Goal: Transaction & Acquisition: Obtain resource

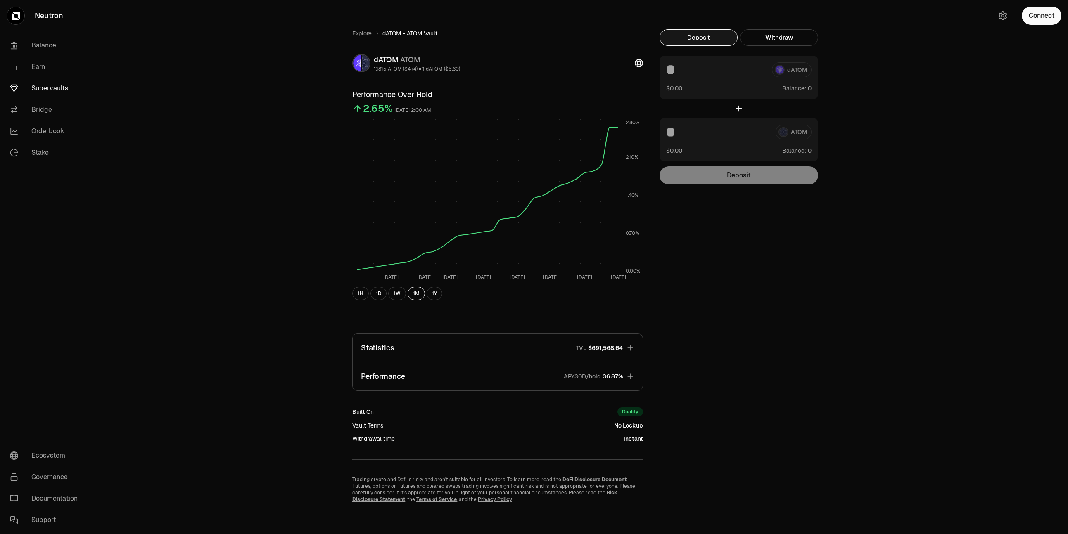
scroll to position [2, 0]
click at [46, 89] on link "Supervaults" at bounding box center [46, 88] width 86 height 21
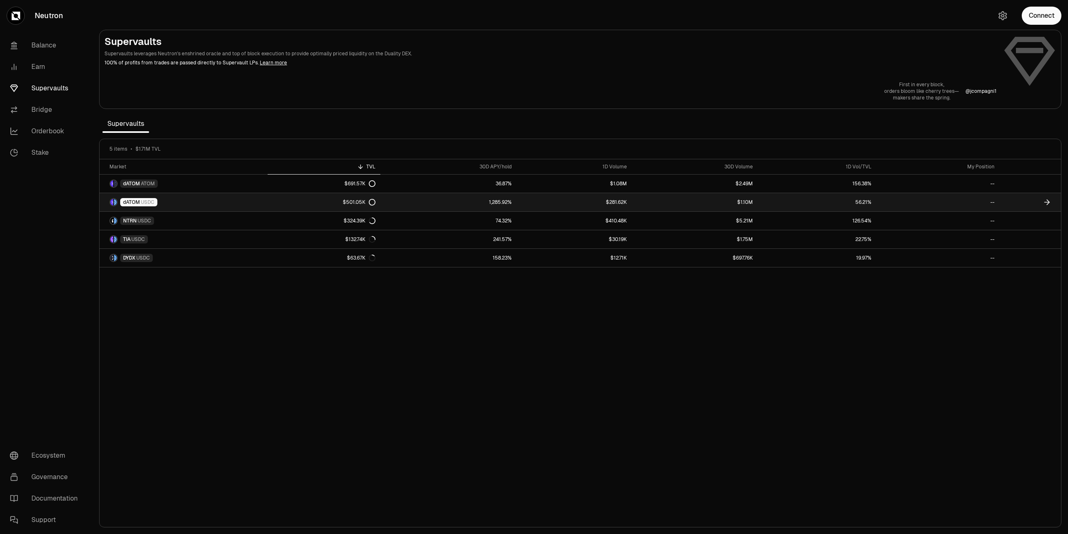
click at [250, 203] on link "dATOM USDC" at bounding box center [184, 202] width 168 height 18
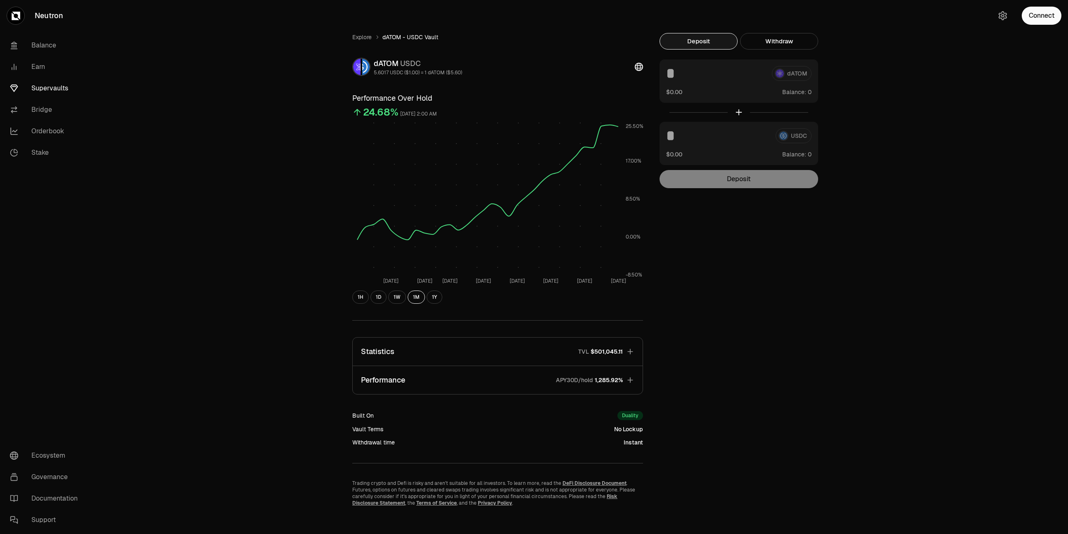
click at [794, 137] on div "USDC" at bounding box center [738, 135] width 145 height 15
click at [760, 177] on div "Deposit" at bounding box center [739, 179] width 159 height 18
click at [789, 77] on div "dATOM" at bounding box center [738, 73] width 145 height 15
click at [703, 39] on button "Deposit" at bounding box center [699, 41] width 78 height 17
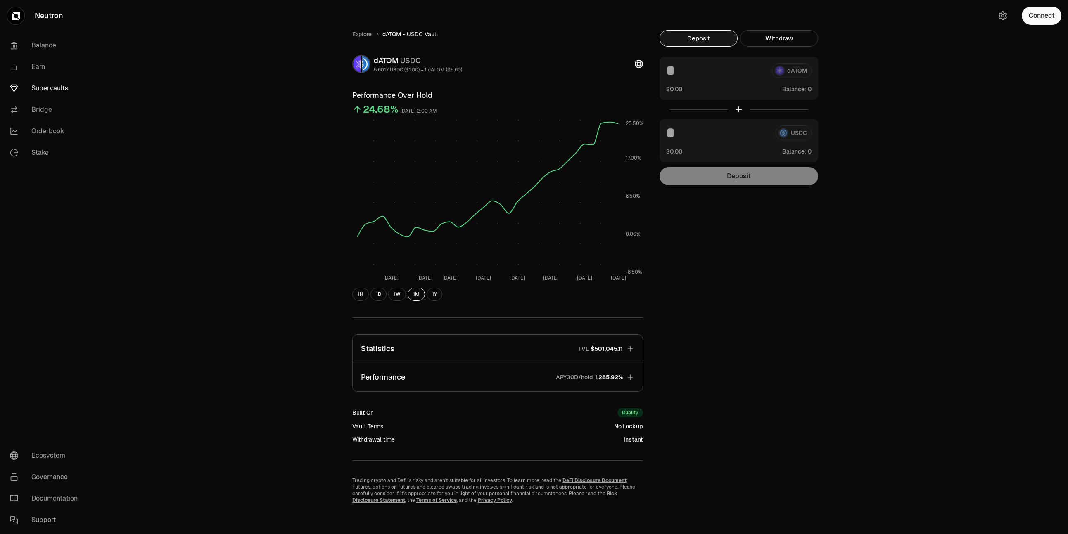
scroll to position [4, 0]
click at [1043, 17] on button "Connect" at bounding box center [1042, 16] width 40 height 18
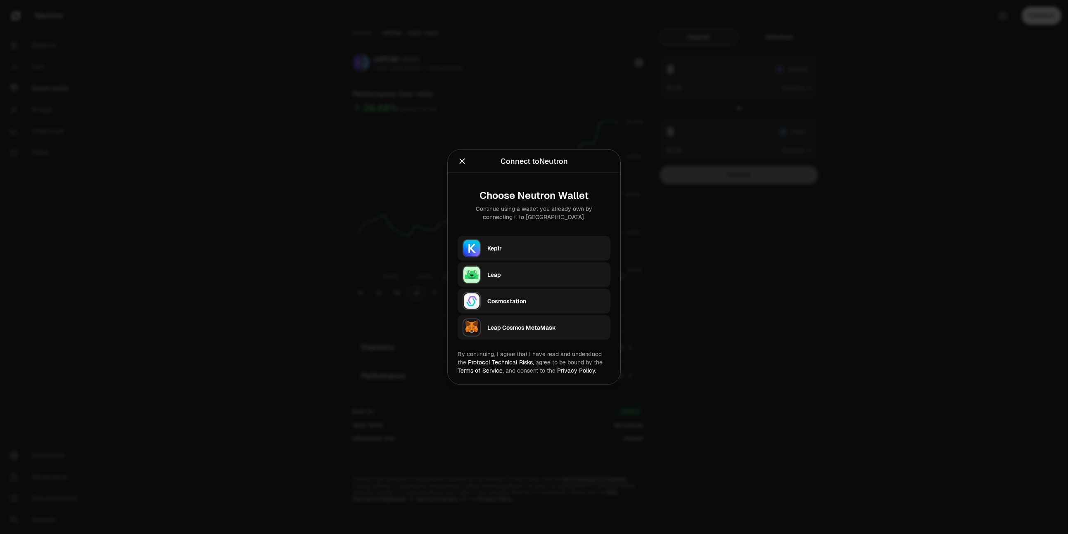
click at [519, 251] on div "Keplr" at bounding box center [546, 249] width 118 height 8
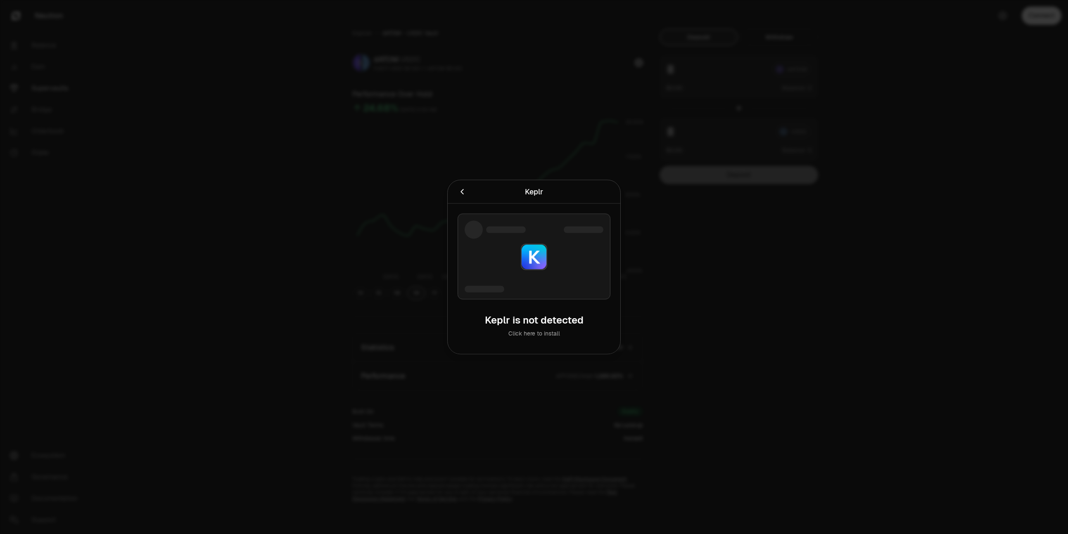
click at [790, 55] on div at bounding box center [534, 267] width 1068 height 534
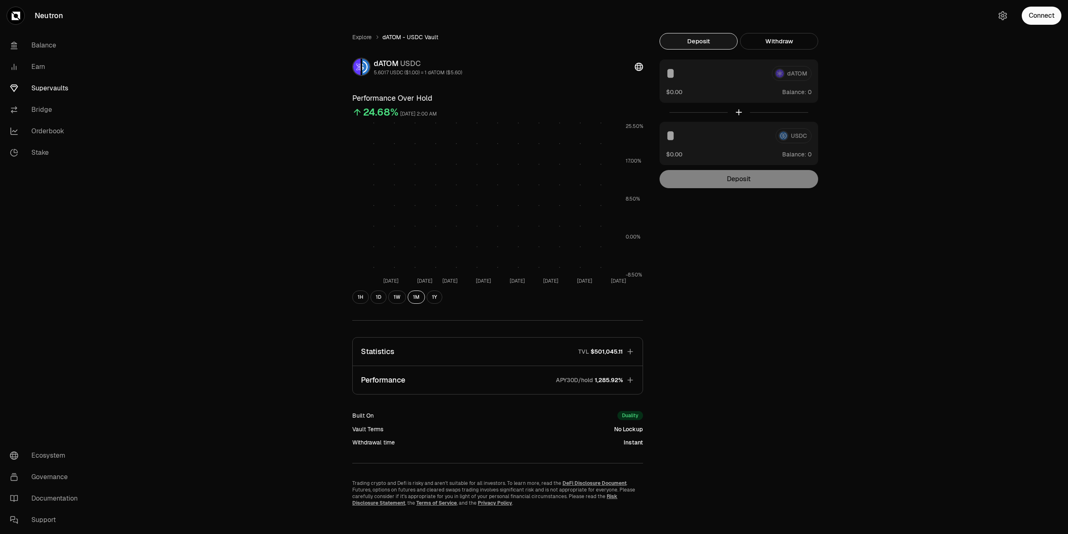
scroll to position [4, 0]
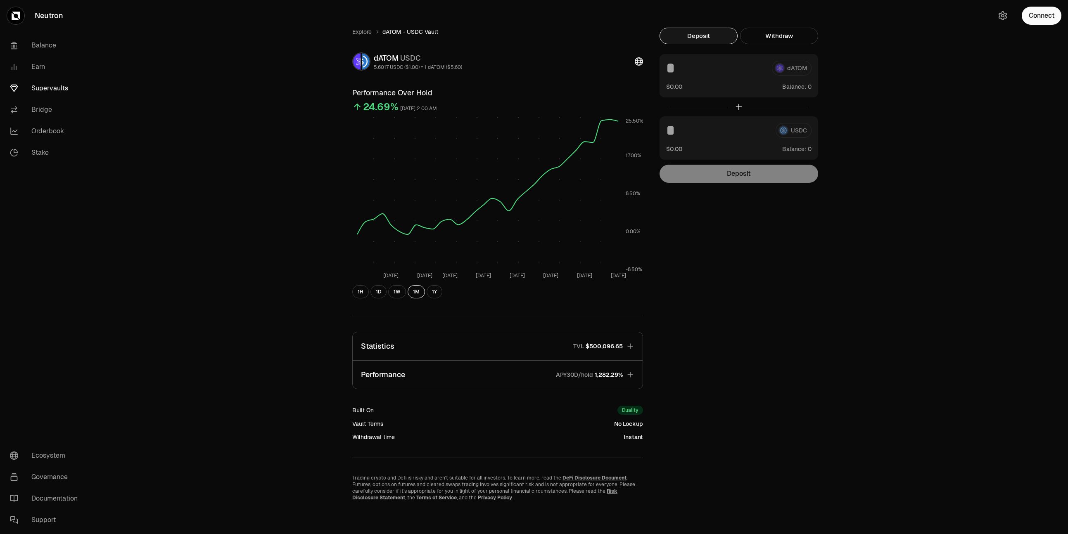
click at [793, 130] on div "USDC" at bounding box center [738, 130] width 145 height 15
click at [740, 108] on div at bounding box center [739, 106] width 159 height 19
click at [738, 107] on div at bounding box center [739, 106] width 159 height 19
drag, startPoint x: 741, startPoint y: 183, endPoint x: 736, endPoint y: 165, distance: 18.3
click at [741, 182] on div "Deposit" at bounding box center [739, 174] width 159 height 18
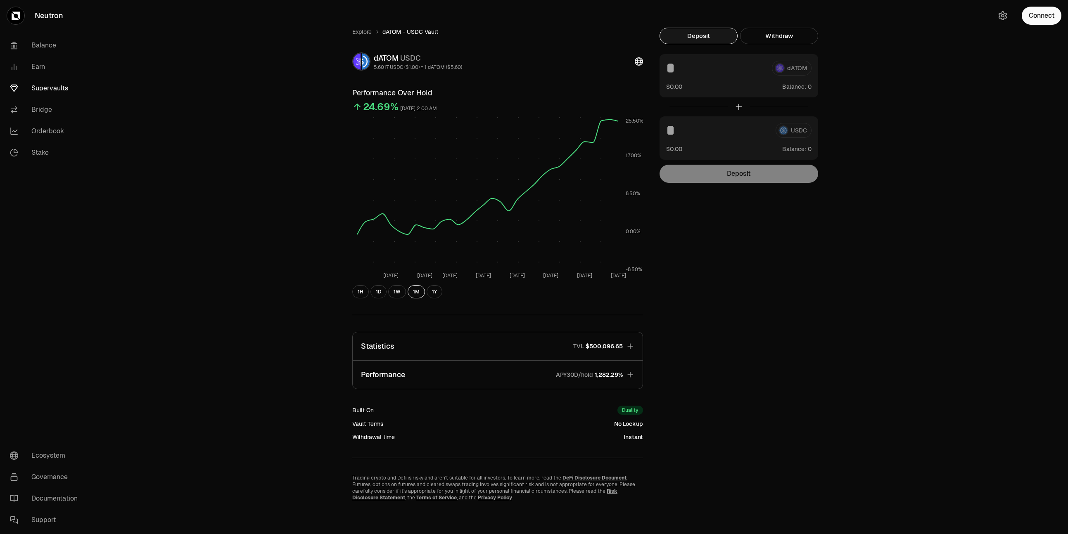
click at [58, 83] on link "Supervaults" at bounding box center [46, 88] width 86 height 21
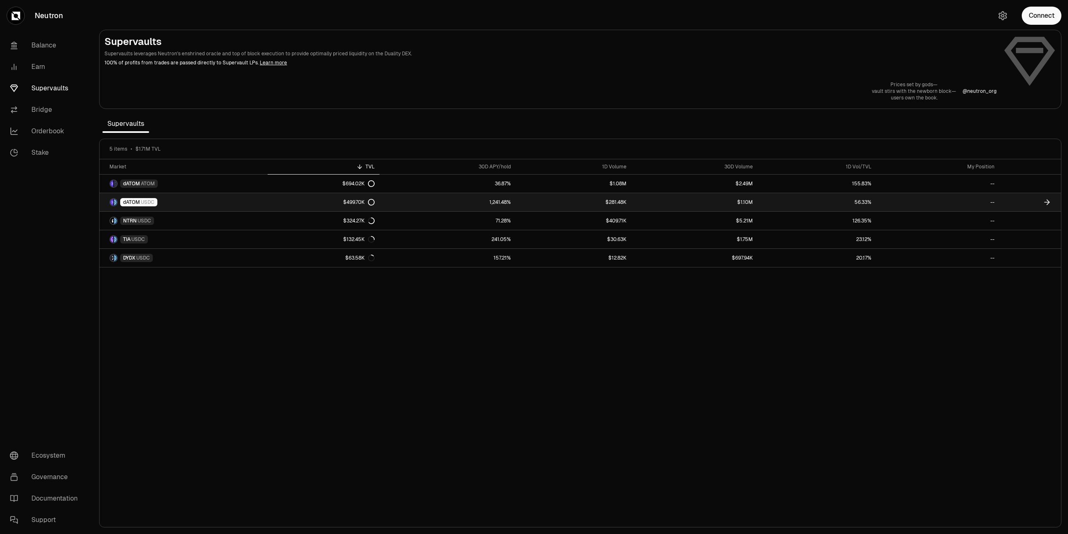
click at [137, 208] on link "dATOM USDC" at bounding box center [184, 202] width 168 height 18
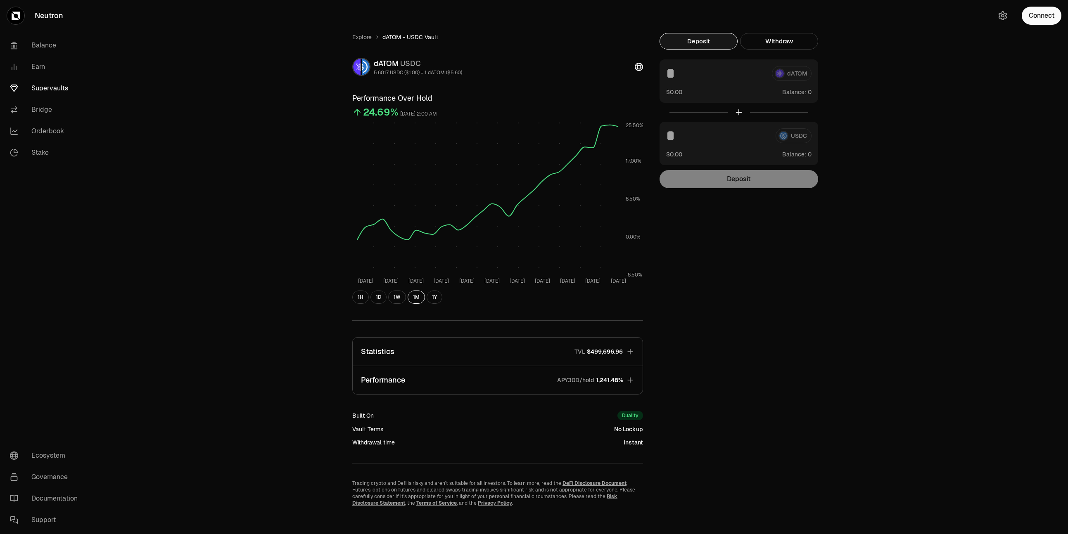
drag, startPoint x: 770, startPoint y: 144, endPoint x: 784, endPoint y: 137, distance: 15.3
click at [774, 142] on div "USDC $0.00 Balance:" at bounding box center [739, 143] width 159 height 43
click at [786, 136] on div "USDC" at bounding box center [738, 135] width 145 height 15
click at [760, 179] on div "Deposit" at bounding box center [739, 179] width 159 height 18
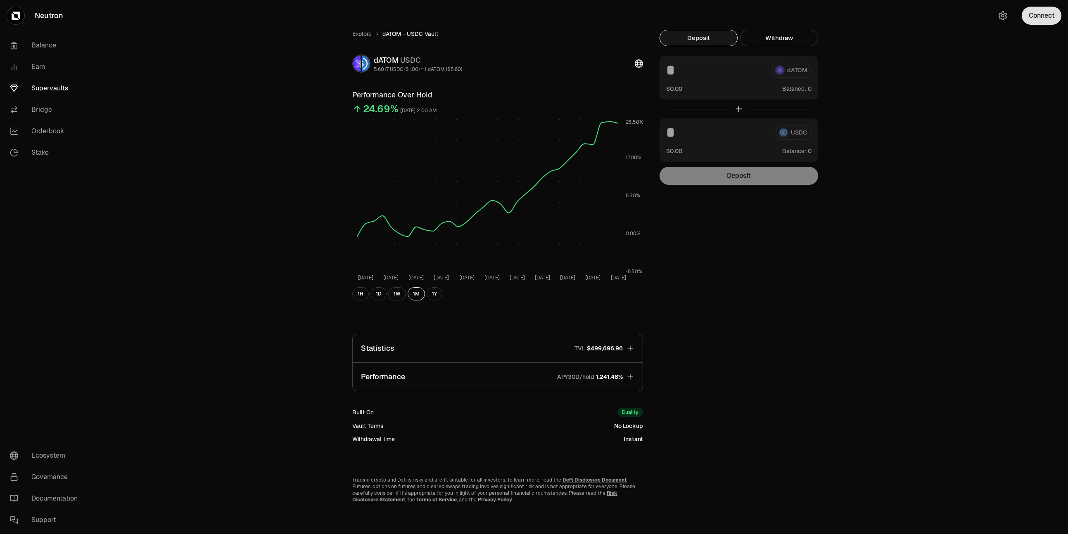
click at [1041, 20] on button "Connect" at bounding box center [1042, 16] width 40 height 18
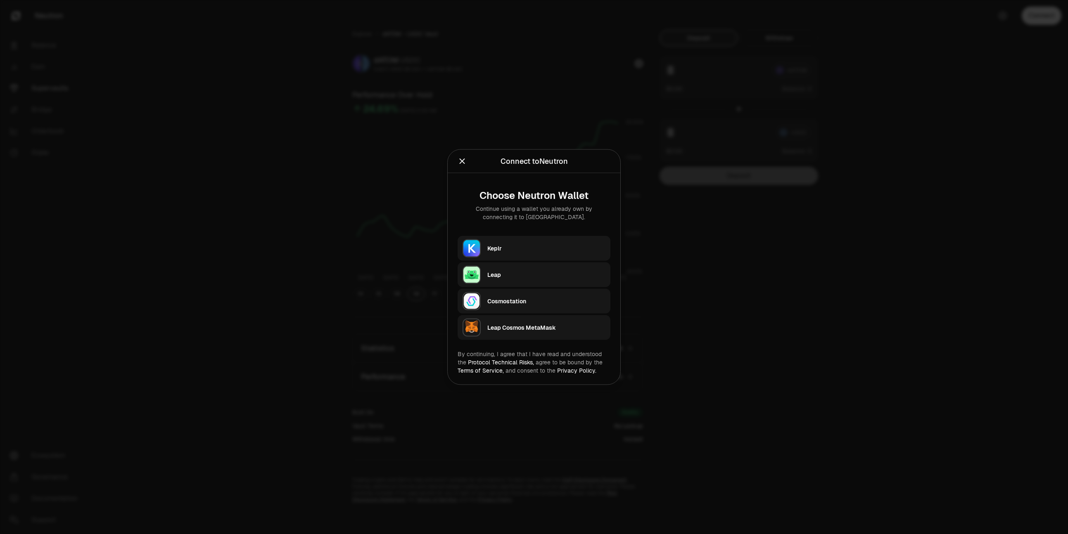
click at [528, 242] on div "Keplr" at bounding box center [546, 248] width 118 height 12
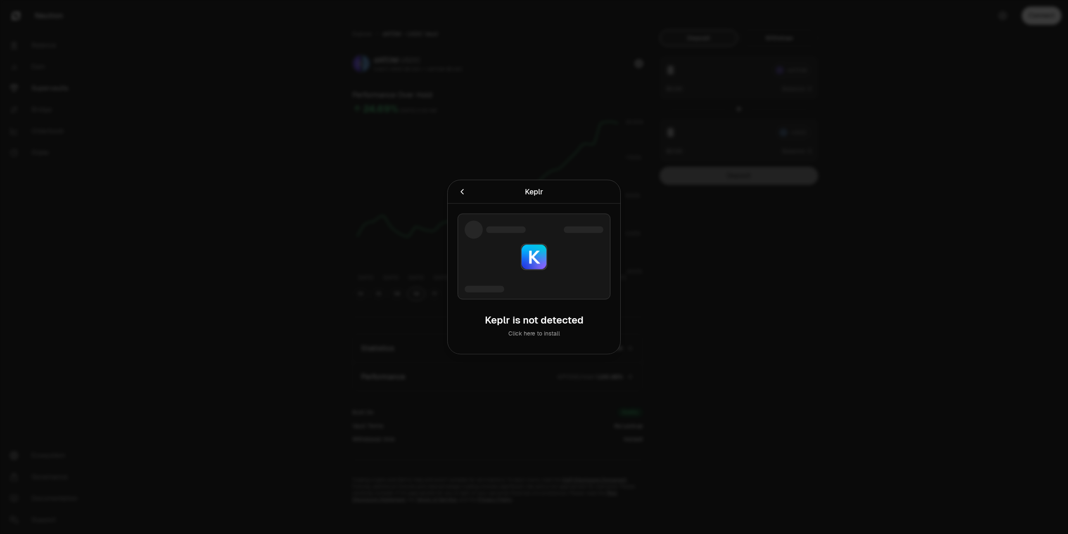
click at [646, 272] on div at bounding box center [534, 267] width 1068 height 534
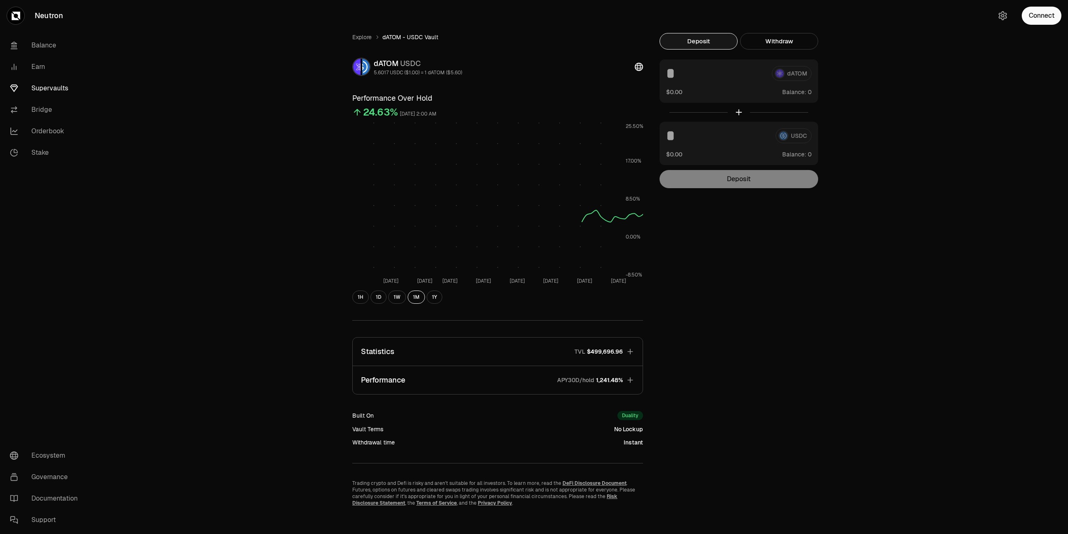
scroll to position [3, 0]
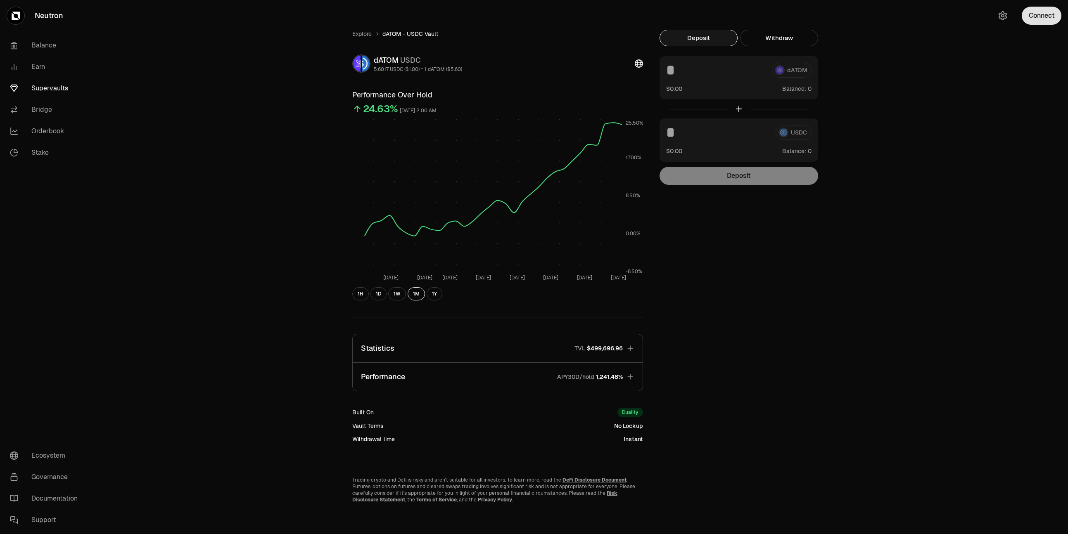
click at [1039, 15] on button "Connect" at bounding box center [1042, 16] width 40 height 18
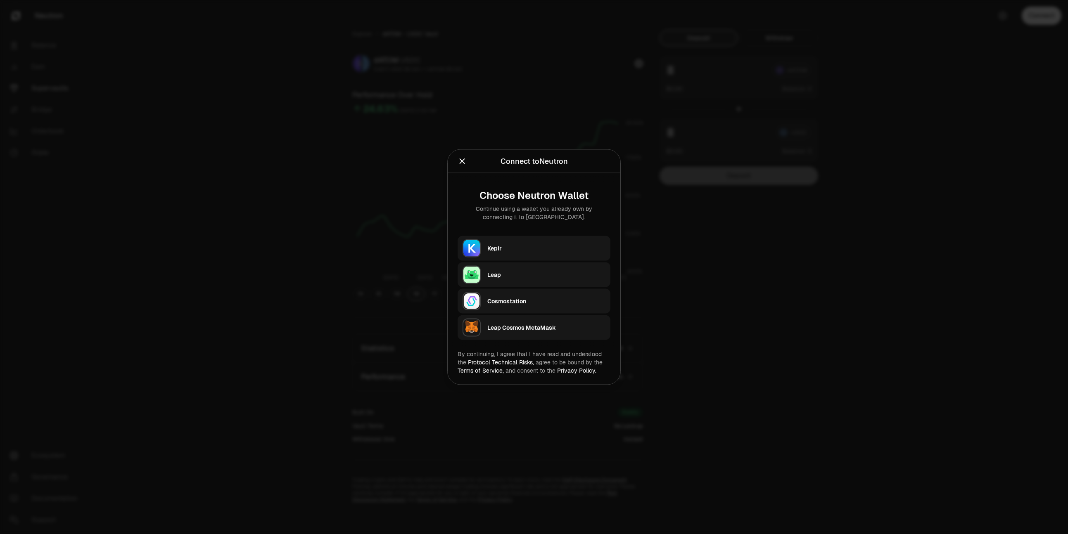
click at [492, 246] on div "Keplr" at bounding box center [546, 249] width 118 height 8
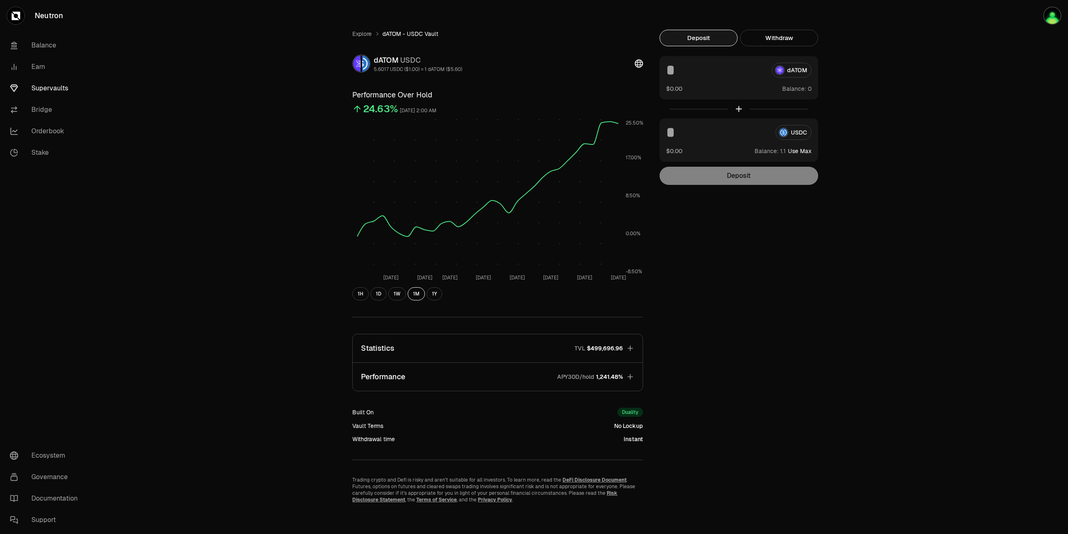
click at [782, 154] on span "0 1 2 3 4 5 6 7 8 9 . 0 1 2 3 4 5 6 7 8 9" at bounding box center [782, 151] width 11 height 9
click at [763, 151] on span "Balance:" at bounding box center [767, 151] width 24 height 8
click at [802, 137] on div "USDC" at bounding box center [738, 132] width 145 height 15
click at [798, 134] on div "USDC" at bounding box center [738, 132] width 145 height 15
click at [804, 152] on button "Use Max" at bounding box center [800, 151] width 24 height 8
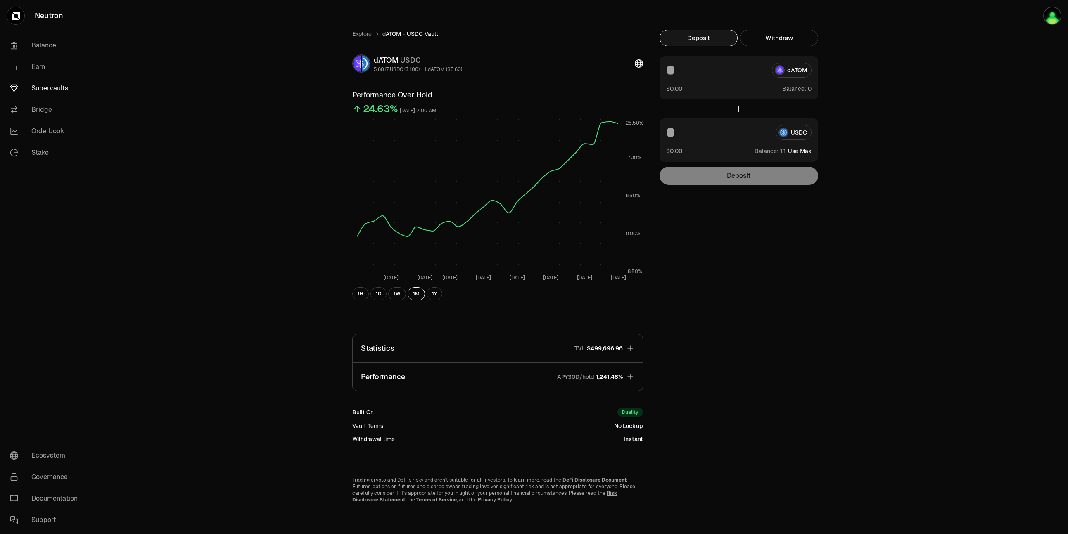
type input "********"
click at [738, 110] on div at bounding box center [739, 109] width 159 height 19
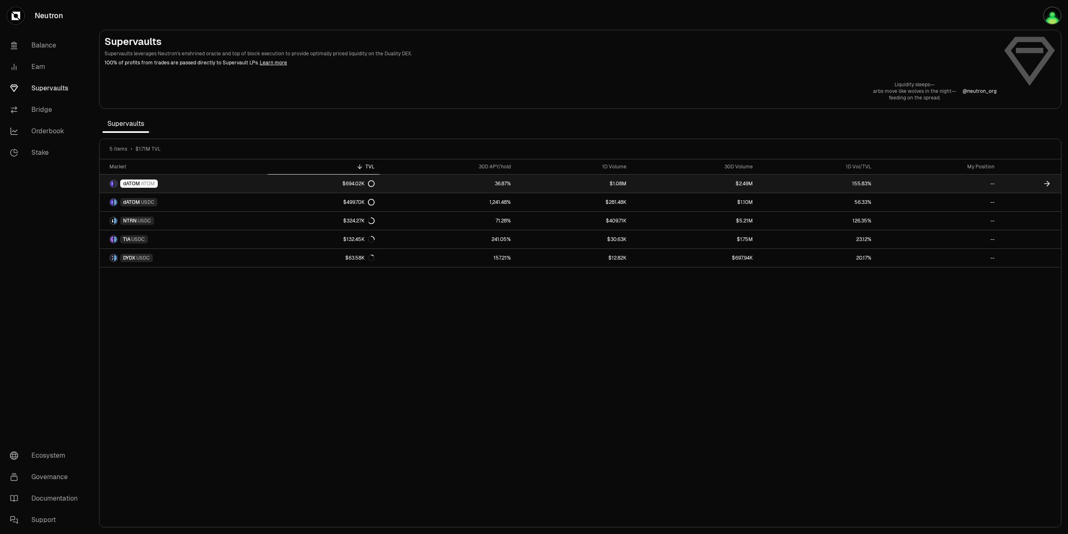
click at [480, 178] on link "36.87%" at bounding box center [448, 184] width 136 height 18
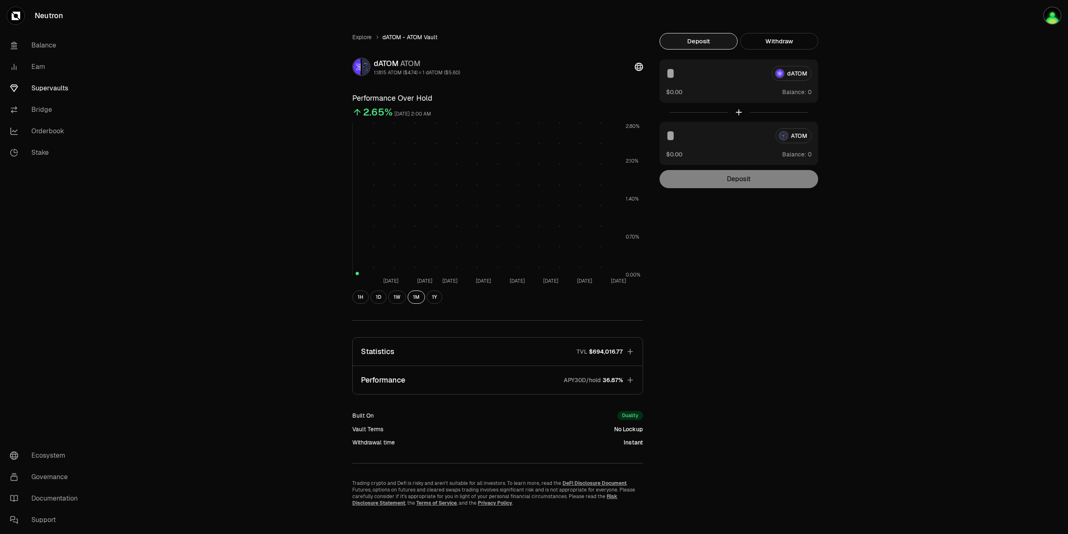
scroll to position [1, 0]
click at [43, 67] on link "Earn" at bounding box center [46, 66] width 86 height 21
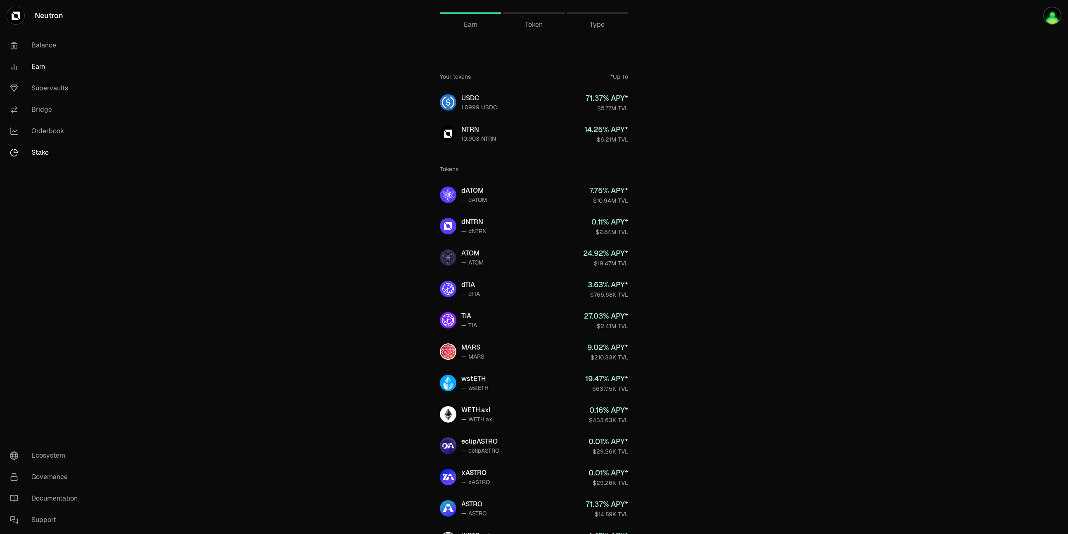
click at [41, 149] on link "Stake" at bounding box center [46, 152] width 86 height 21
